Goal: Task Accomplishment & Management: Use online tool/utility

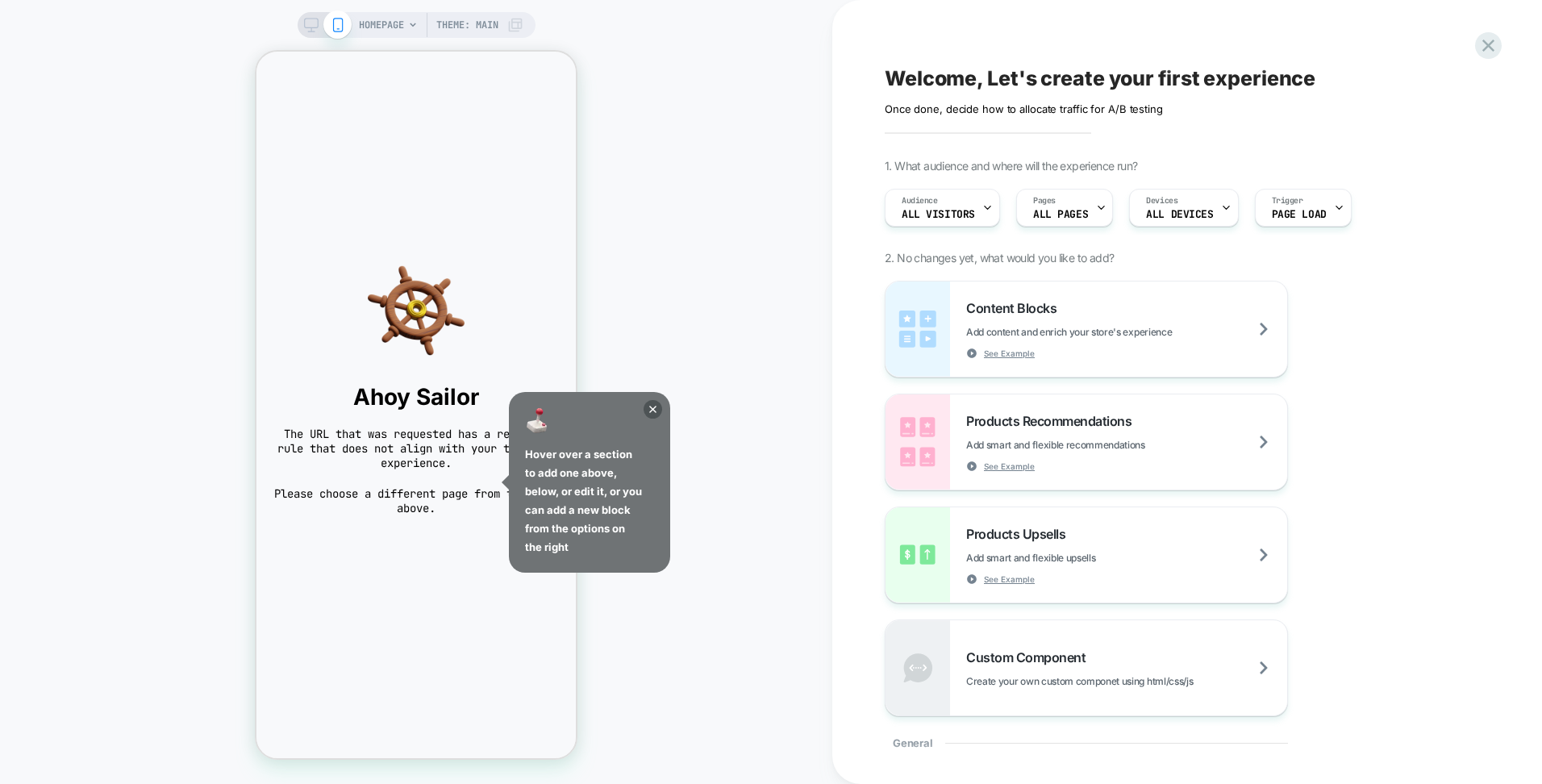
click at [419, 25] on div "HOMEPAGE Theme: MAIN" at bounding box center [441, 25] width 165 height 26
click at [658, 413] on icon at bounding box center [653, 409] width 19 height 19
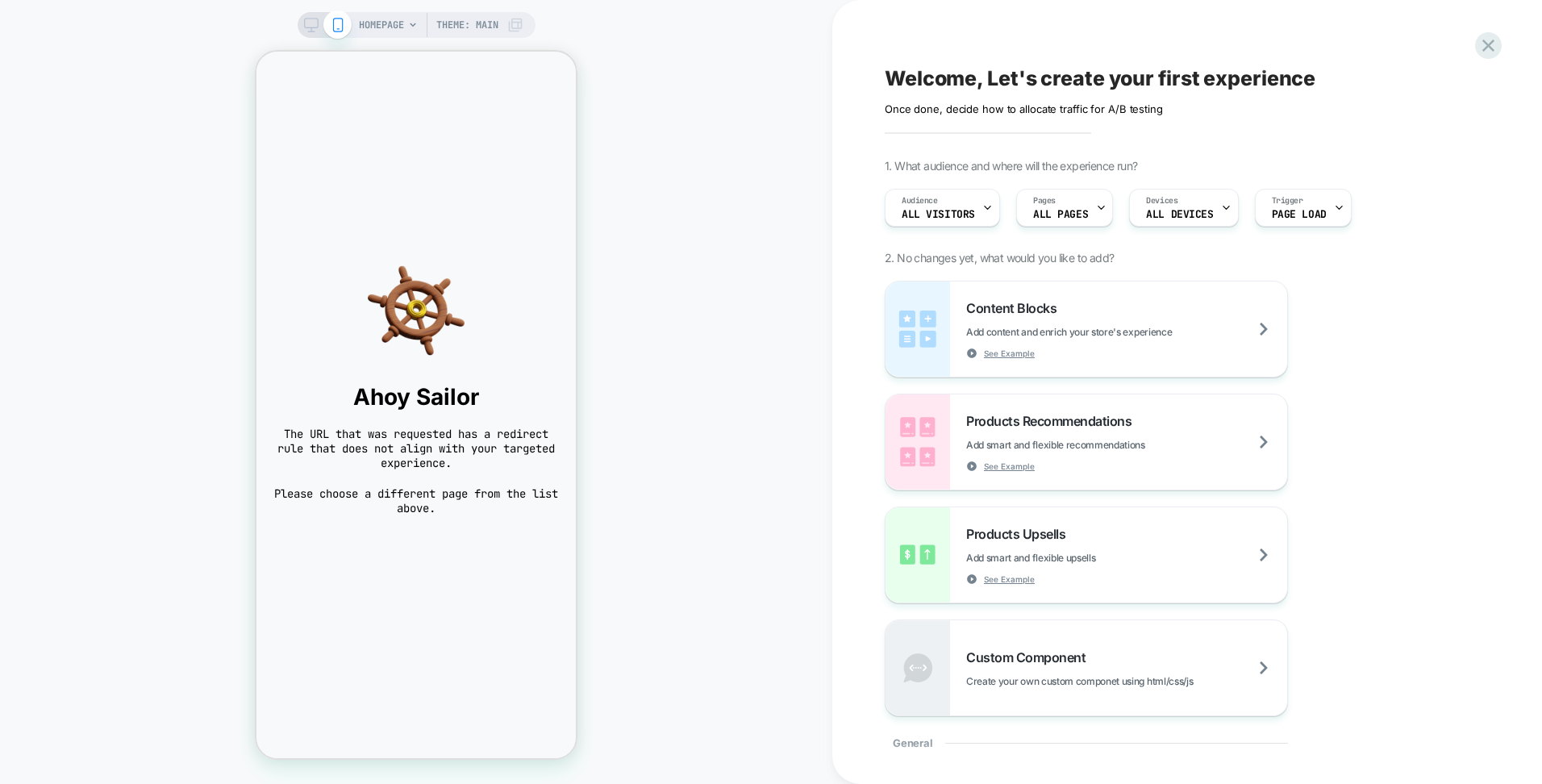
click at [393, 23] on span "HOMEPAGE" at bounding box center [381, 25] width 45 height 26
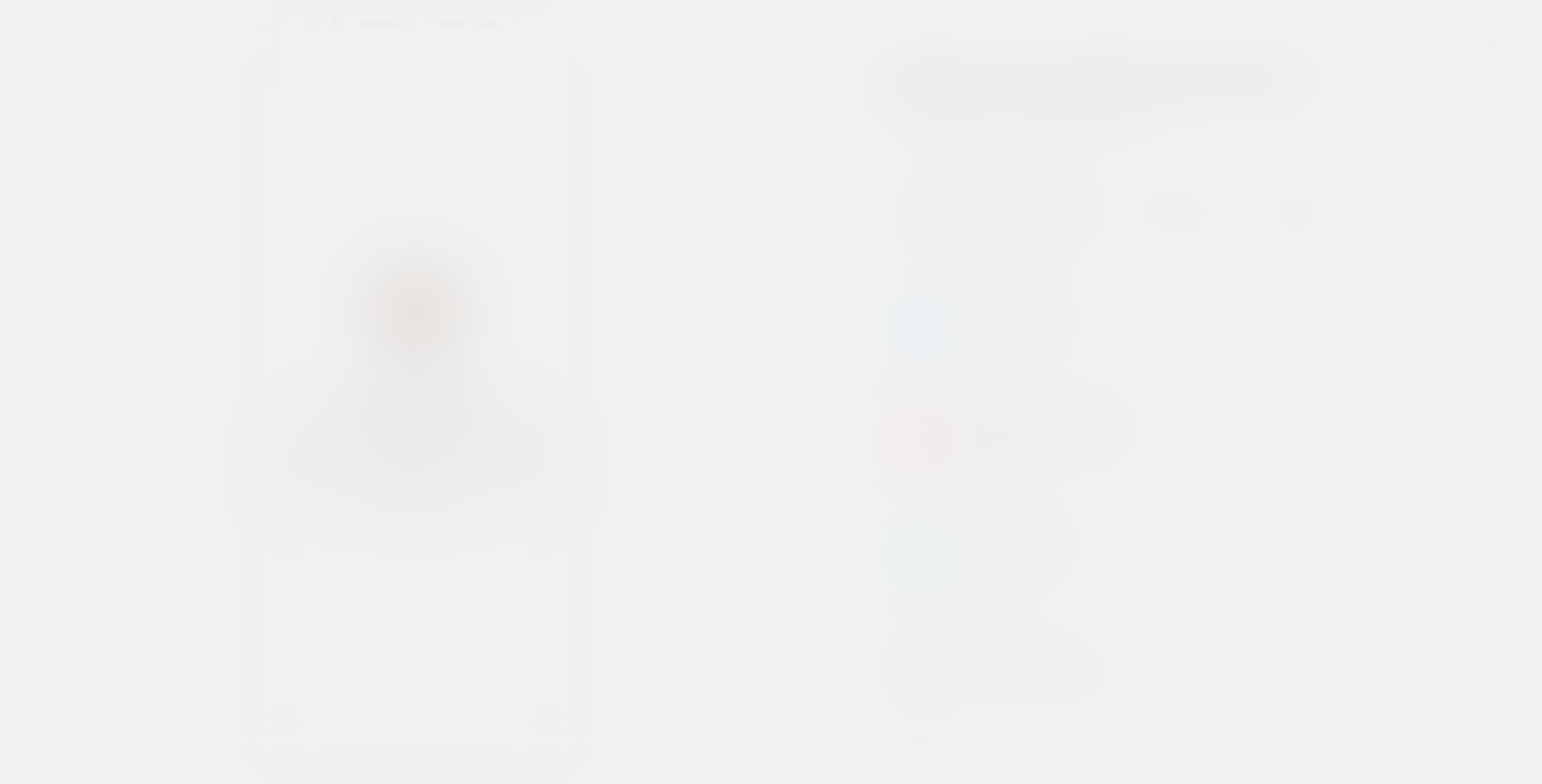
click at [393, 23] on div "Select page for quick preview Homepage Halo Extension Set (Product) Cart Drawer…" at bounding box center [425, 70] width 286 height 114
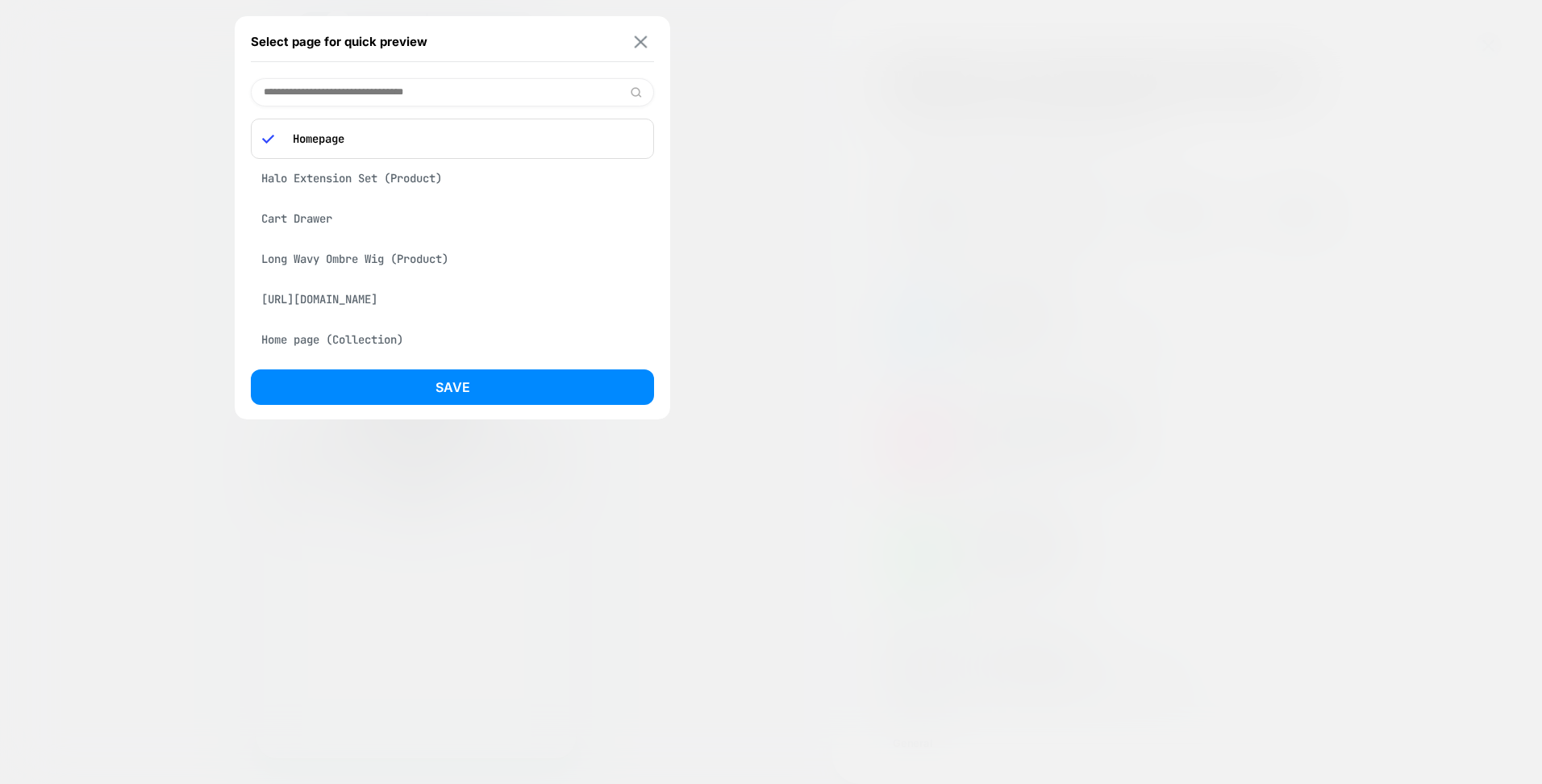
click at [636, 35] on button at bounding box center [641, 42] width 20 height 14
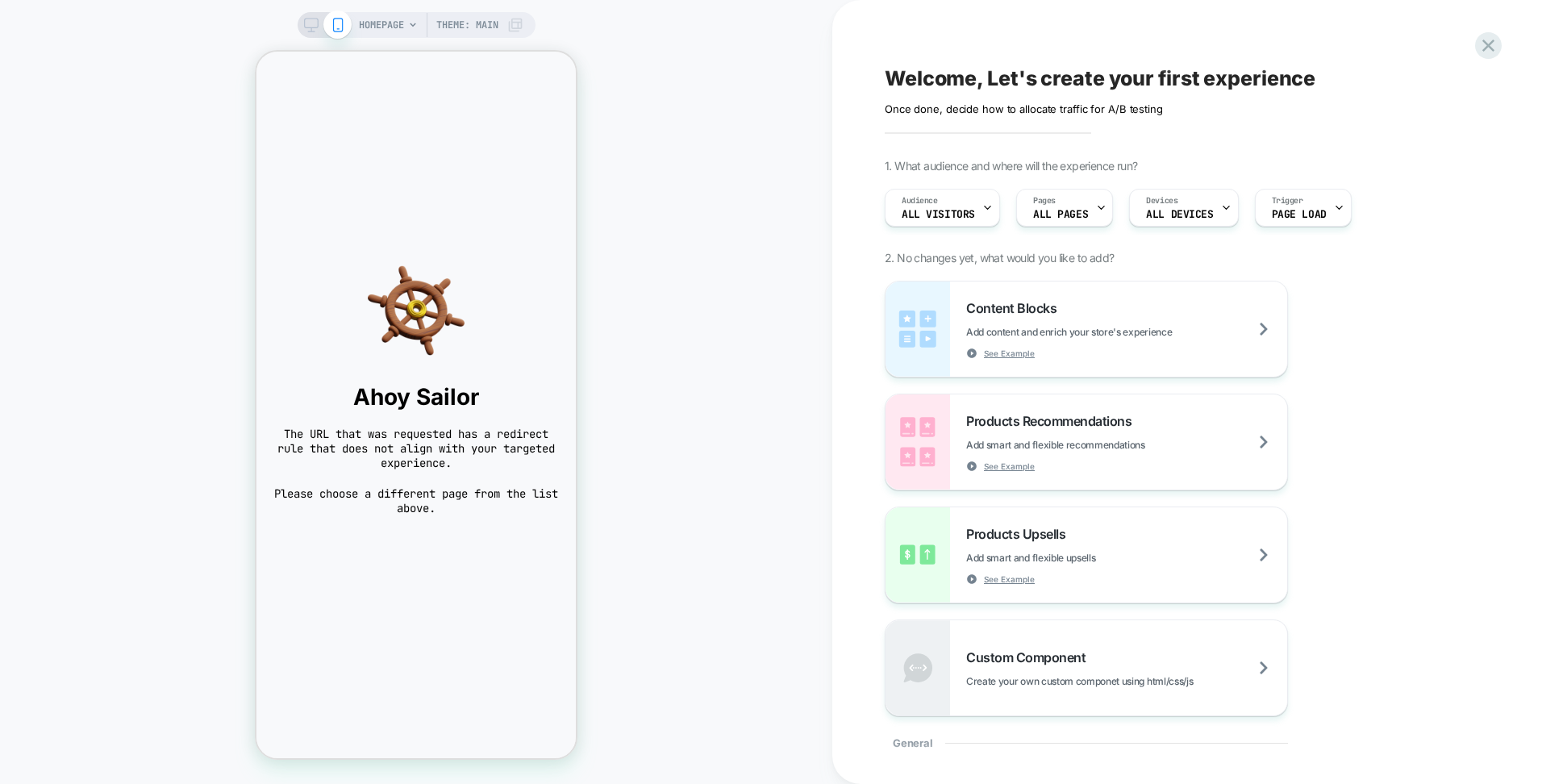
drag, startPoint x: 969, startPoint y: 125, endPoint x: 969, endPoint y: 144, distance: 19.4
click at [969, 127] on div "Welcome, Let's create your first experience Click to edit experience details On…" at bounding box center [1179, 392] width 605 height 752
click at [958, 219] on span "All Visitors" at bounding box center [938, 214] width 73 height 11
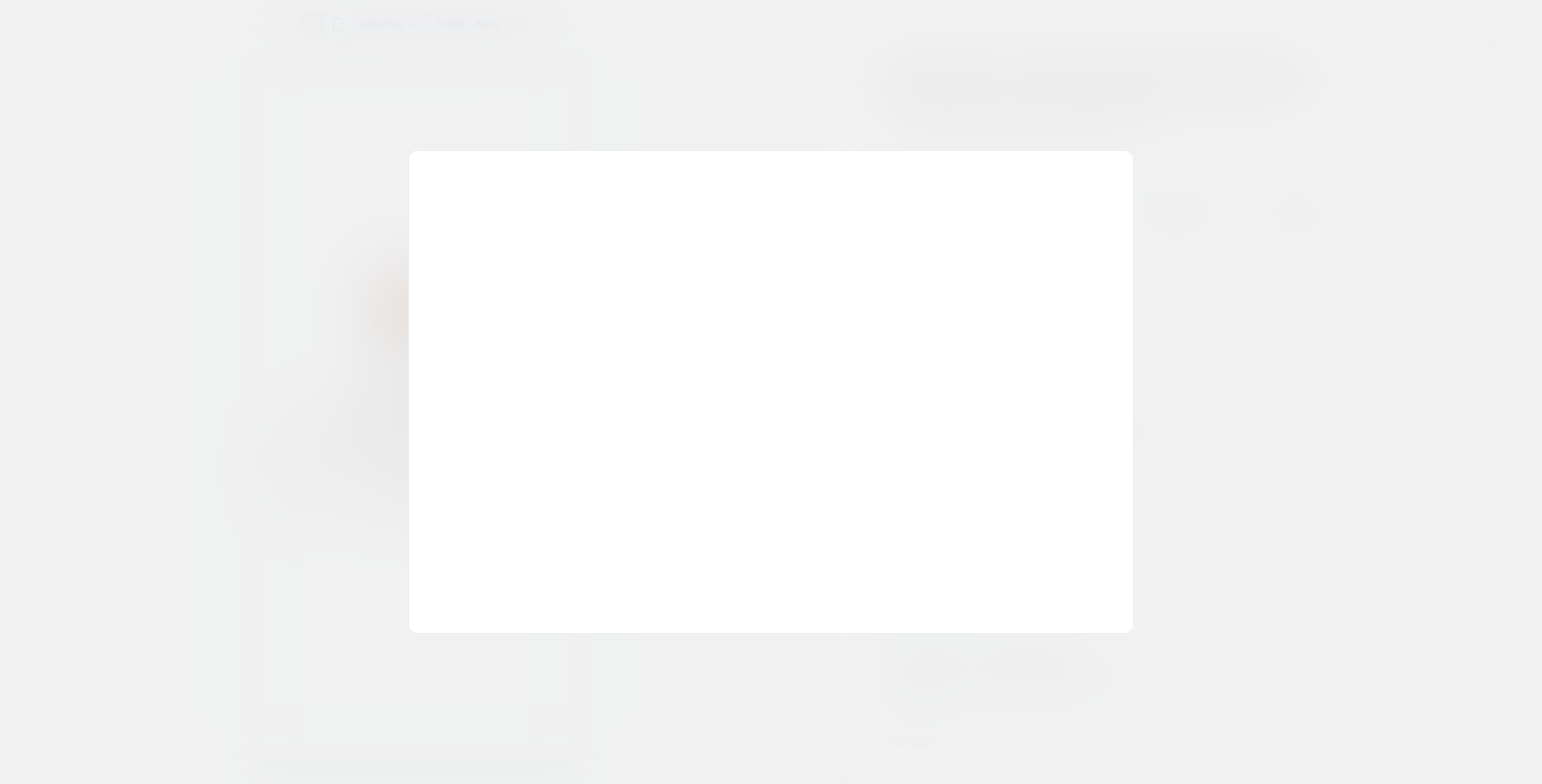
drag, startPoint x: 1384, startPoint y: 274, endPoint x: 1287, endPoint y: 241, distance: 103.1
click at [1381, 274] on div at bounding box center [771, 392] width 1542 height 784
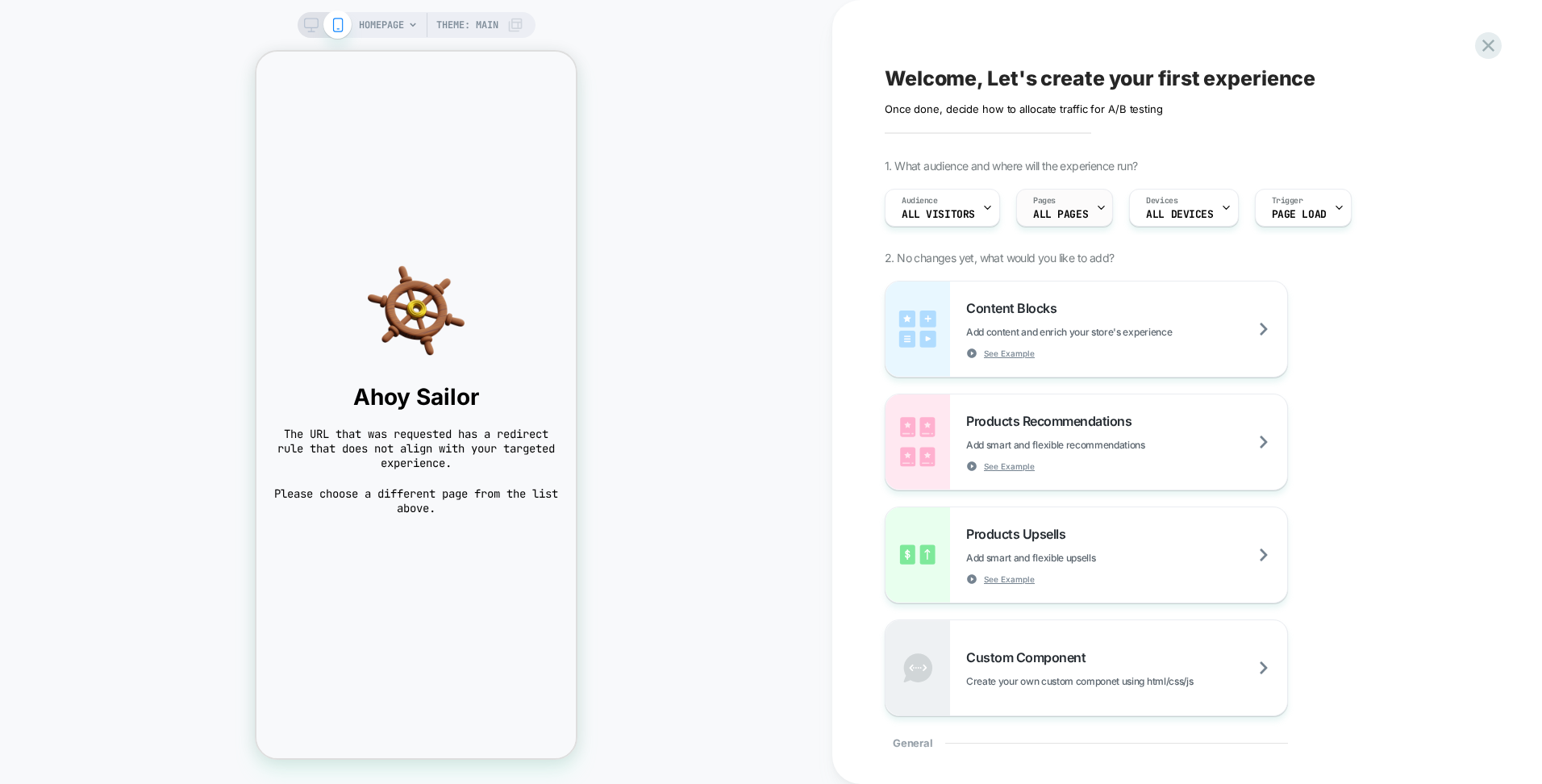
click at [1074, 213] on span "ALL PAGES" at bounding box center [1060, 214] width 55 height 11
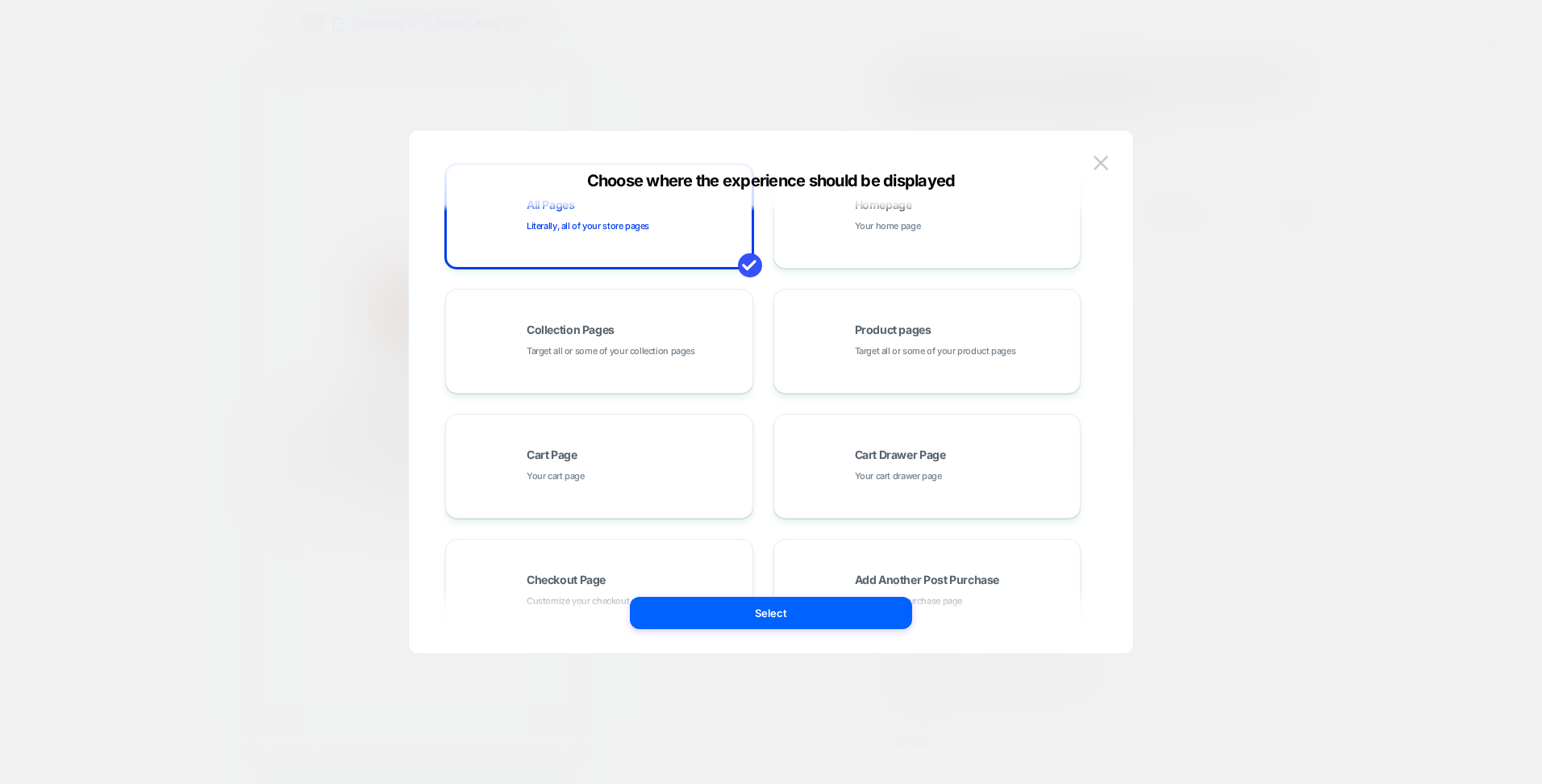
scroll to position [244, 0]
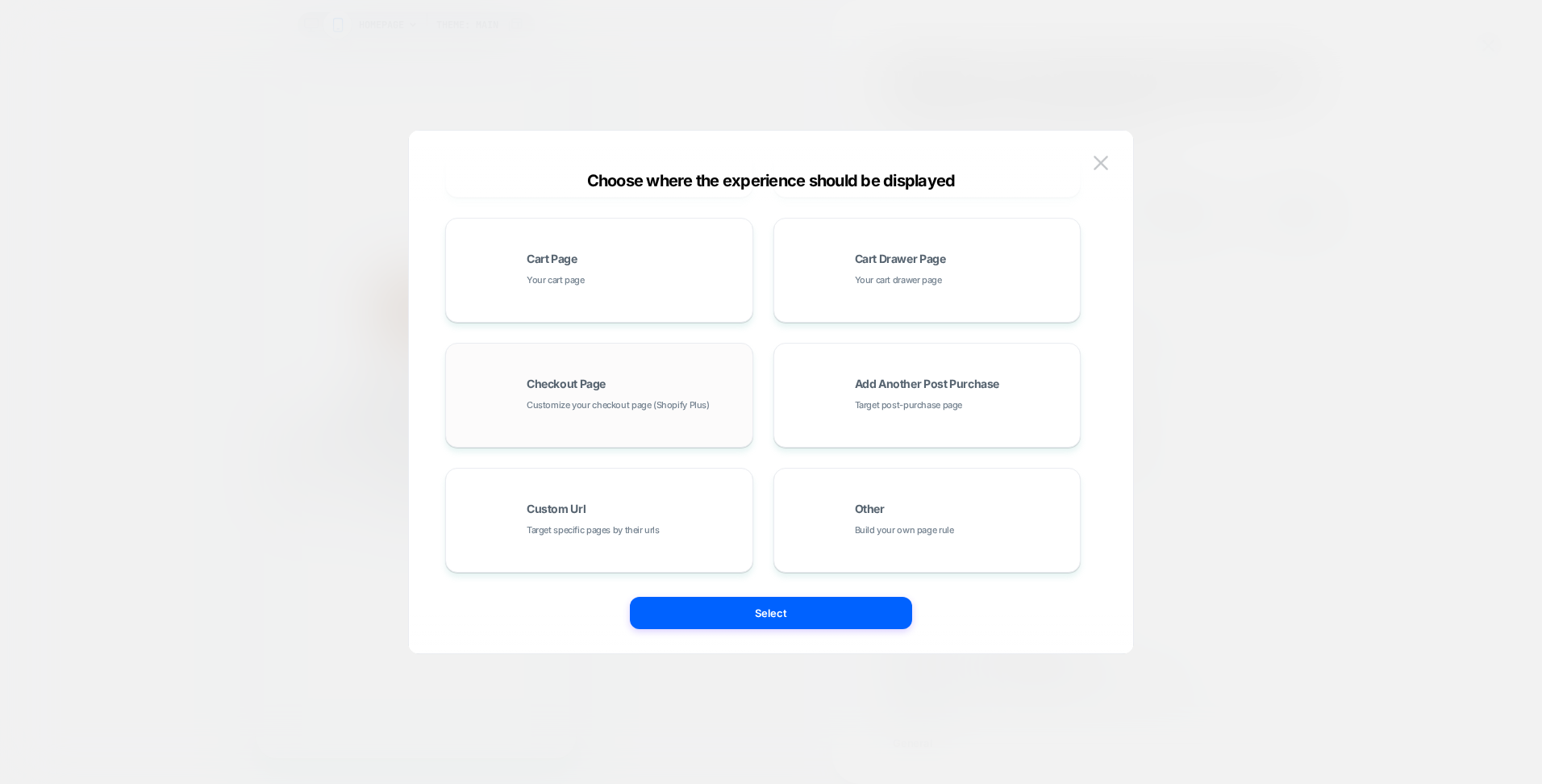
drag, startPoint x: 657, startPoint y: 384, endPoint x: 730, endPoint y: 413, distance: 78.9
click at [658, 383] on div "Checkout Page Customize your checkout page (Shopify Plus)" at bounding box center [636, 395] width 218 height 35
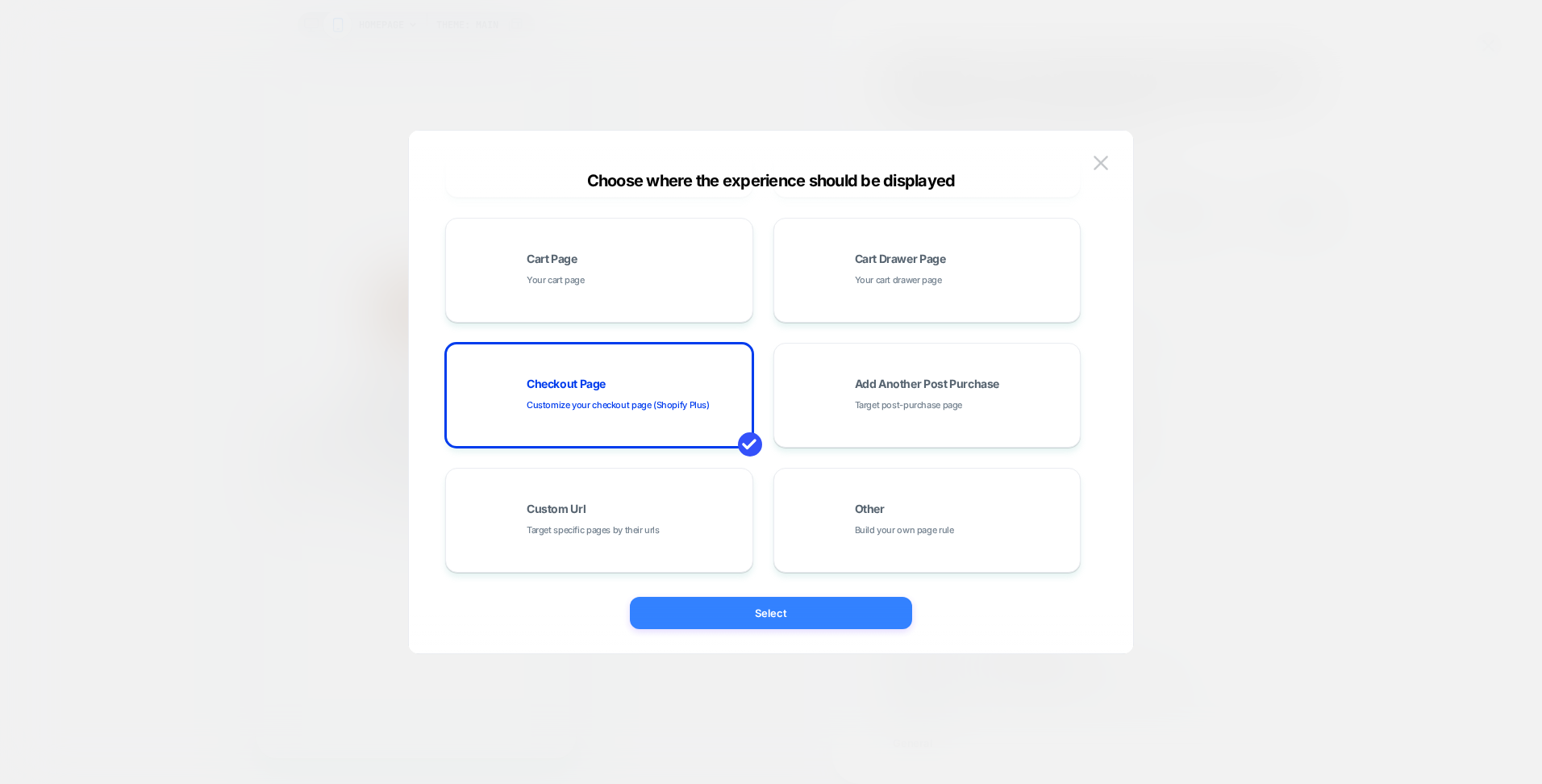
click at [753, 616] on button "Select" at bounding box center [771, 613] width 282 height 32
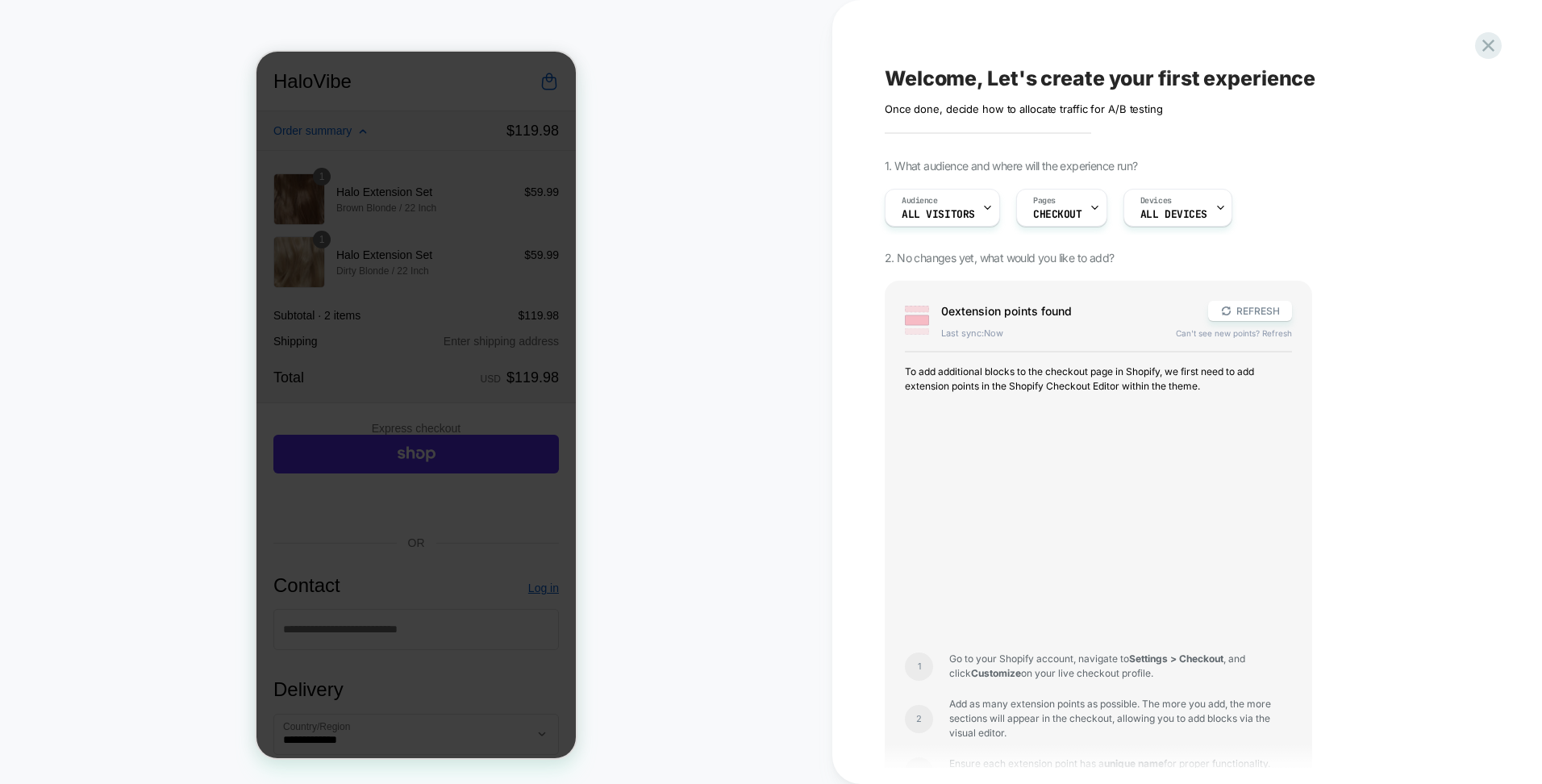
scroll to position [0, 0]
click at [1493, 35] on div "Welcome, Let's create your first experience Click to edit experience details On…" at bounding box center [1188, 392] width 710 height 784
click at [1486, 51] on icon at bounding box center [1489, 46] width 22 height 22
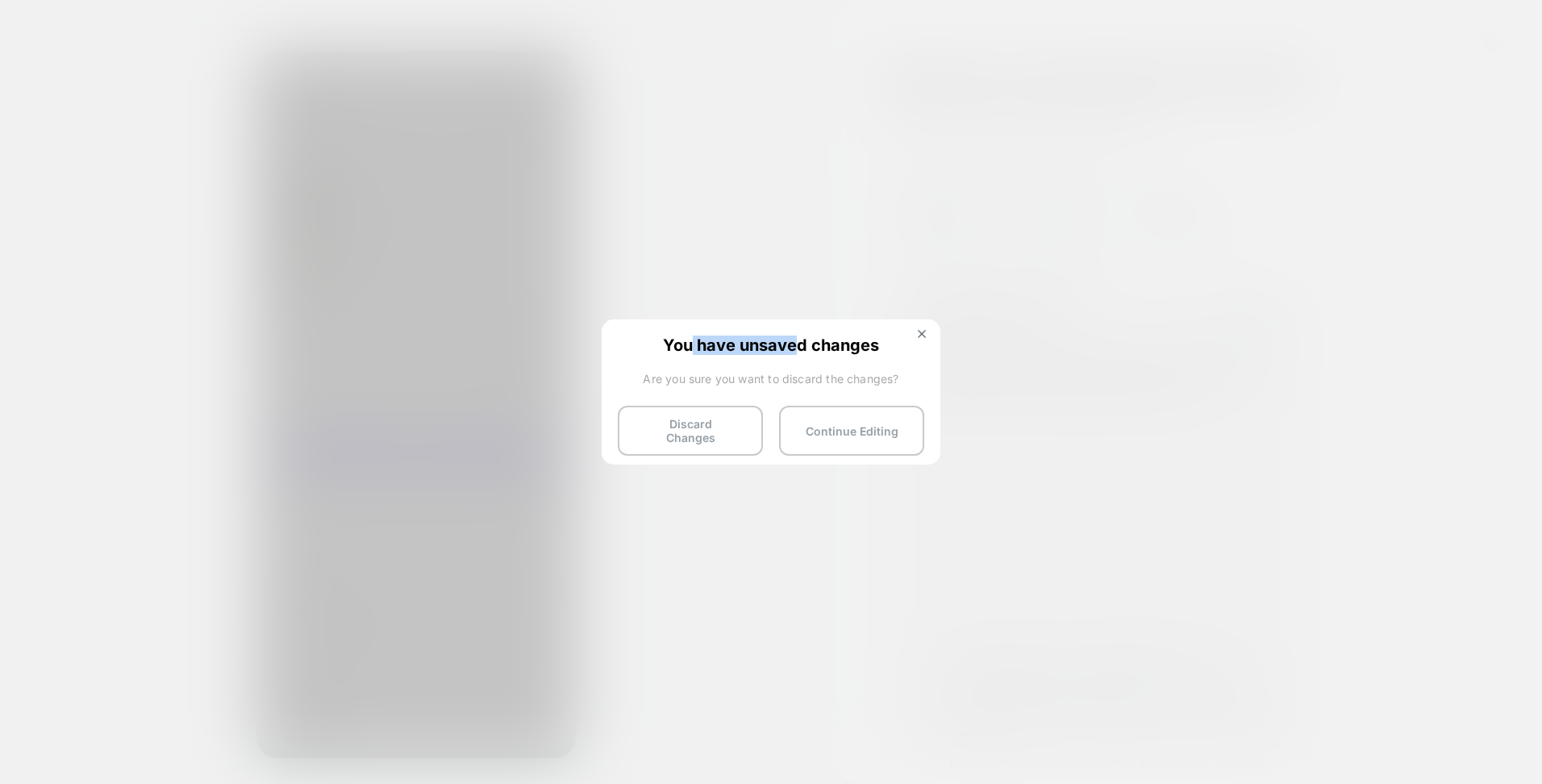
drag, startPoint x: 779, startPoint y: 338, endPoint x: 806, endPoint y: 332, distance: 27.4
click at [800, 333] on div "You have unsaved changes Are you sure you want to discard the changes? Discard …" at bounding box center [771, 390] width 339 height 143
drag, startPoint x: 806, startPoint y: 332, endPoint x: 814, endPoint y: 334, distance: 8.4
click at [807, 332] on div "You have unsaved changes Are you sure you want to discard the changes? Discard …" at bounding box center [771, 390] width 339 height 143
click at [834, 417] on button "Continue Editing" at bounding box center [851, 431] width 145 height 50
